Goal: Complete application form: Complete application form

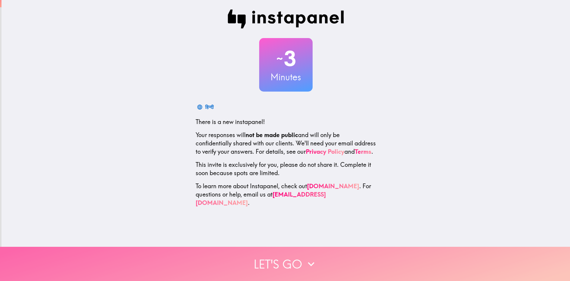
click at [308, 262] on icon "button" at bounding box center [311, 264] width 7 height 4
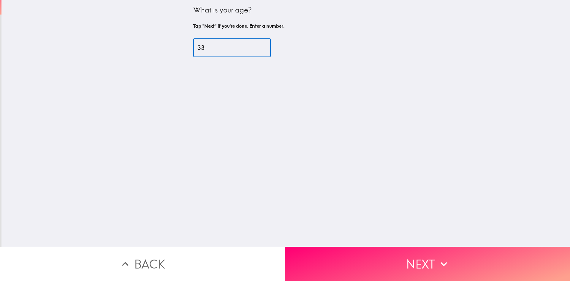
click at [255, 45] on input "34" at bounding box center [231, 48] width 77 height 18
click at [255, 45] on input "35" at bounding box center [231, 48] width 77 height 18
click at [255, 45] on input "36" at bounding box center [231, 48] width 77 height 18
click at [255, 45] on input "37" at bounding box center [231, 48] width 77 height 18
click at [255, 45] on input "38" at bounding box center [231, 48] width 77 height 18
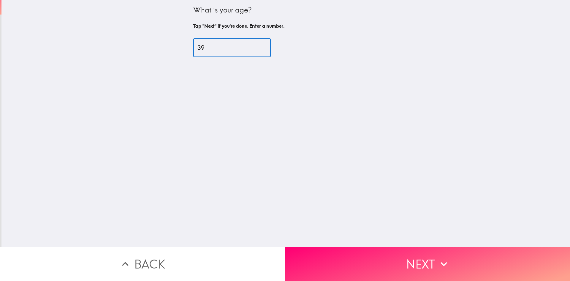
click at [255, 45] on input "39" at bounding box center [231, 48] width 77 height 18
type input "40"
click at [255, 45] on input "40" at bounding box center [231, 48] width 77 height 18
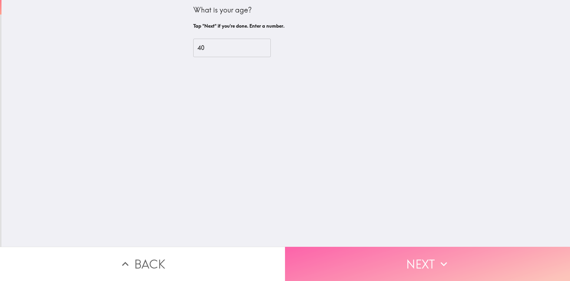
click at [423, 262] on button "Next" at bounding box center [427, 263] width 285 height 34
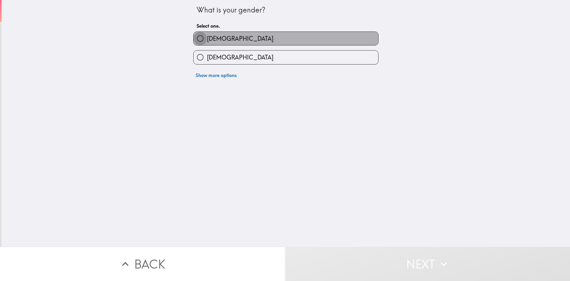
click at [194, 38] on input "[DEMOGRAPHIC_DATA]" at bounding box center [200, 38] width 13 height 13
radio input "true"
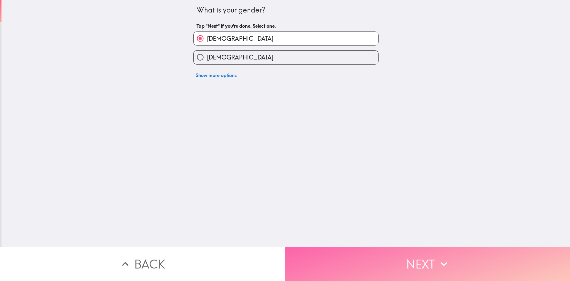
click at [438, 263] on icon "button" at bounding box center [443, 263] width 13 height 13
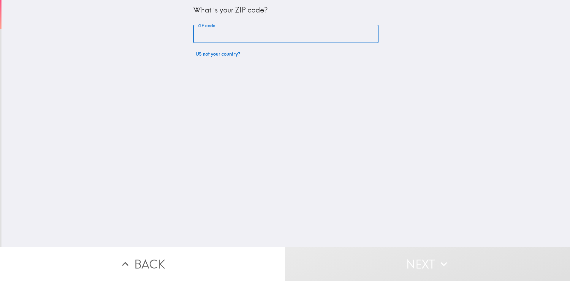
click at [238, 37] on input "ZIP code" at bounding box center [285, 34] width 185 height 18
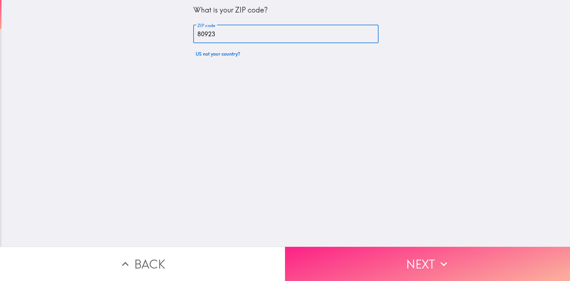
type input "80923"
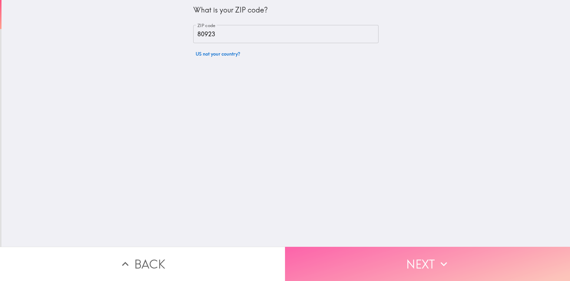
click at [471, 254] on button "Next" at bounding box center [427, 263] width 285 height 34
